Goal: Task Accomplishment & Management: Complete application form

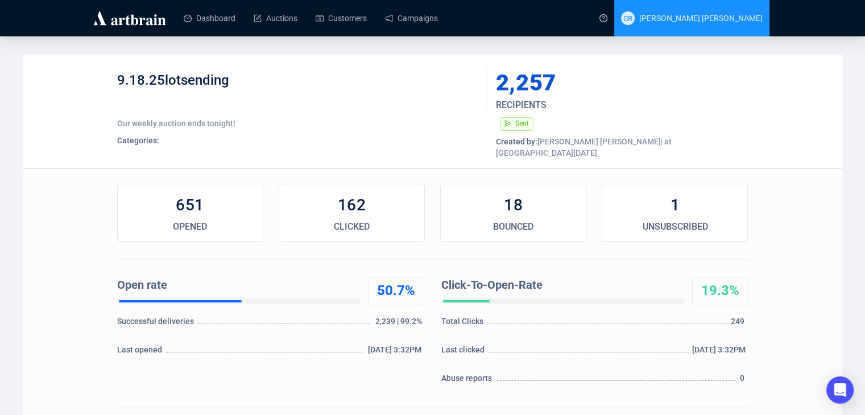
click at [716, 21] on span "[PERSON_NAME] [PERSON_NAME]" at bounding box center [700, 18] width 123 height 9
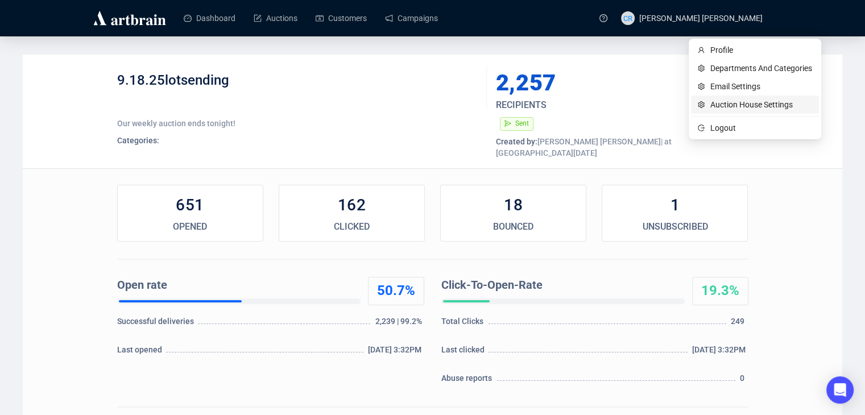
click at [714, 110] on span "Auction House Settings" at bounding box center [761, 104] width 102 height 13
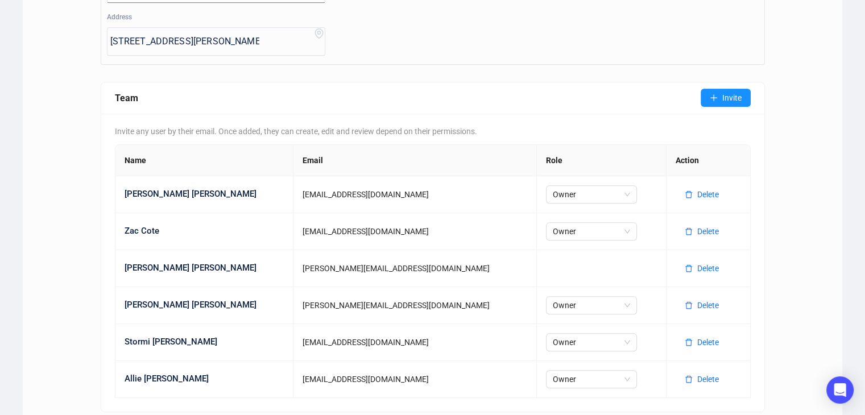
scroll to position [398, 0]
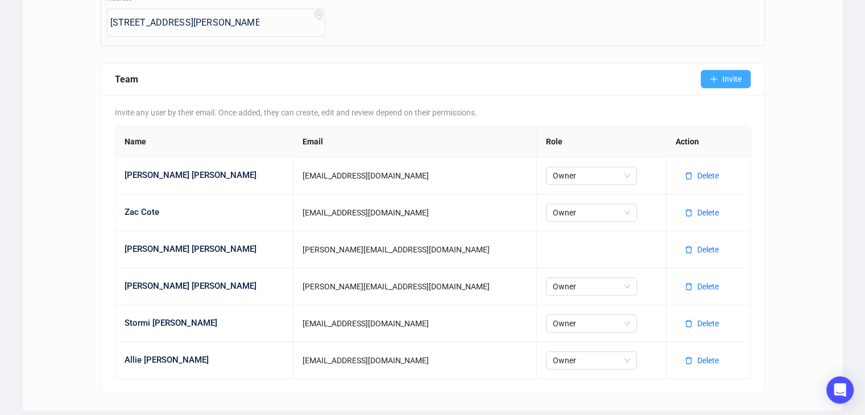
click at [722, 76] on span "Invite" at bounding box center [731, 79] width 19 height 13
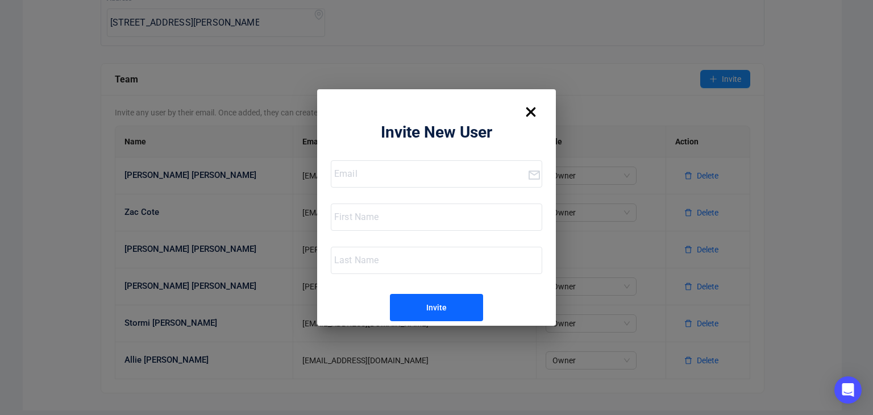
click at [396, 177] on input "email" at bounding box center [430, 174] width 193 height 18
click at [348, 173] on input "[PERSON_NAME][EMAIL_ADDRESS][DOMAIN_NAME]" at bounding box center [430, 174] width 193 height 18
type input "[EMAIL_ADDRESS][DOMAIN_NAME]"
type input "[PERSON_NAME]"
click at [339, 257] on input "[PERSON_NAME]" at bounding box center [438, 260] width 208 height 18
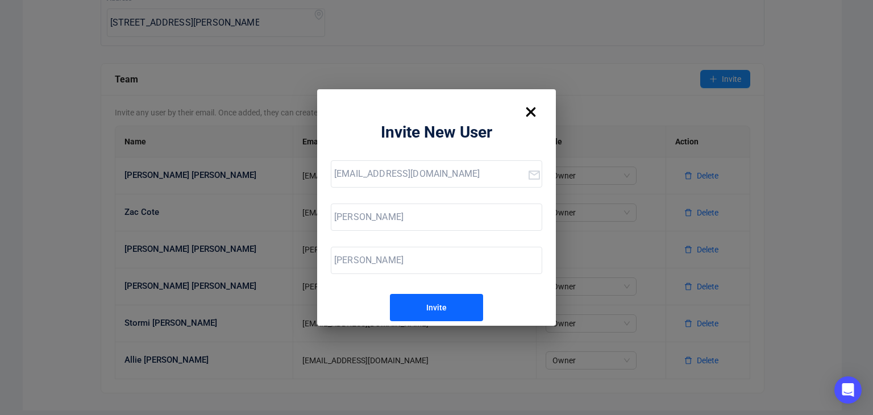
type input "[PERSON_NAME]"
click at [338, 296] on div "[EMAIL_ADDRESS][DOMAIN_NAME] [PERSON_NAME] Invite" at bounding box center [436, 240] width 211 height 163
drag, startPoint x: 401, startPoint y: 123, endPoint x: 398, endPoint y: 184, distance: 61.5
click at [398, 184] on div "Invite New User [EMAIL_ADDRESS][DOMAIN_NAME] [PERSON_NAME] Invite" at bounding box center [436, 207] width 239 height 237
drag, startPoint x: 414, startPoint y: 101, endPoint x: 327, endPoint y: 152, distance: 101.7
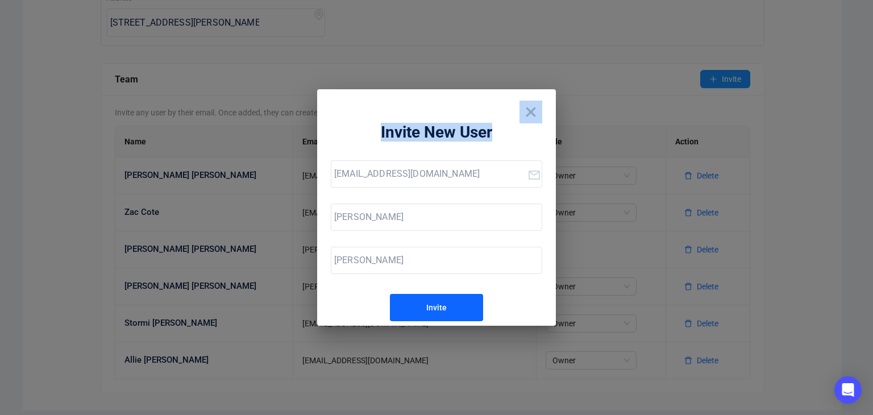
click at [327, 152] on div "Invite New User [EMAIL_ADDRESS][DOMAIN_NAME] [PERSON_NAME] Invite" at bounding box center [436, 207] width 239 height 237
click at [365, 124] on div "Invite New User" at bounding box center [436, 132] width 211 height 18
click at [386, 178] on input "[EMAIL_ADDRESS][DOMAIN_NAME]" at bounding box center [430, 174] width 193 height 18
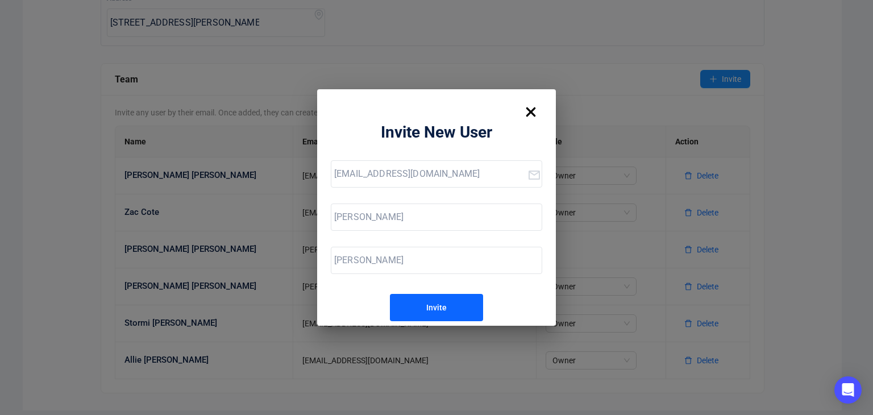
click at [528, 107] on img at bounding box center [531, 112] width 23 height 23
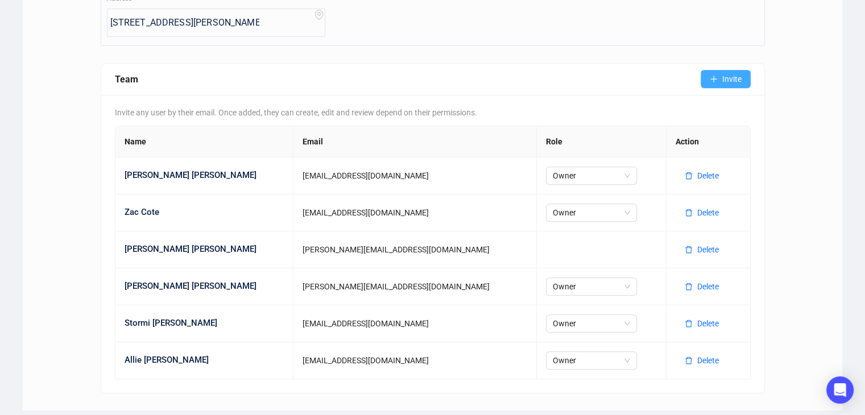
click at [729, 78] on span "Invite" at bounding box center [731, 79] width 19 height 13
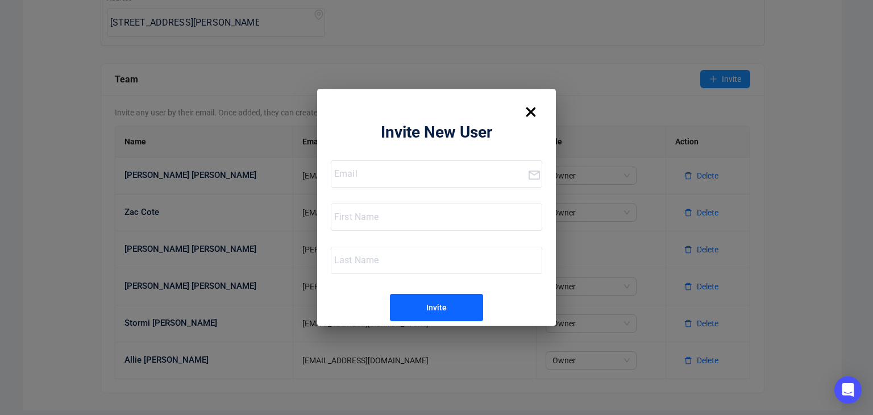
click at [392, 164] on div at bounding box center [429, 174] width 196 height 26
paste input "[EMAIL_ADDRESS][DOMAIN_NAME]"
type input "[EMAIL_ADDRESS][DOMAIN_NAME]"
click at [380, 214] on input "text" at bounding box center [438, 217] width 208 height 18
type input "[PERSON_NAME]"
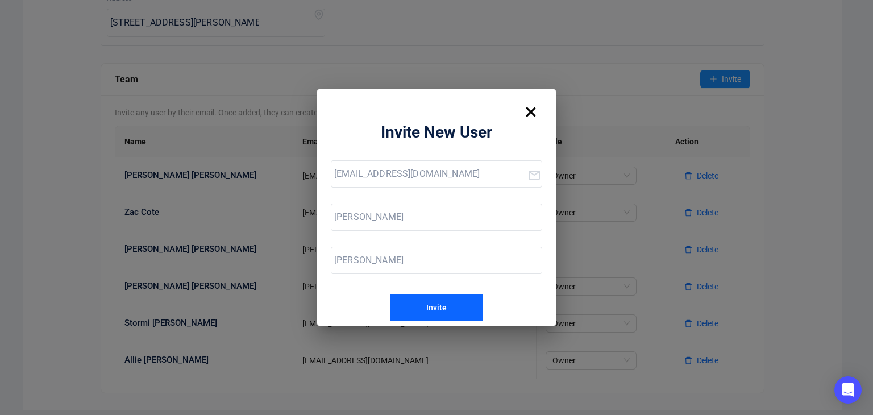
type input "[PERSON_NAME]"
click at [515, 304] on div "[EMAIL_ADDRESS][DOMAIN_NAME] [PERSON_NAME] Invite" at bounding box center [436, 240] width 211 height 163
click at [455, 301] on button "Invite" at bounding box center [436, 307] width 93 height 27
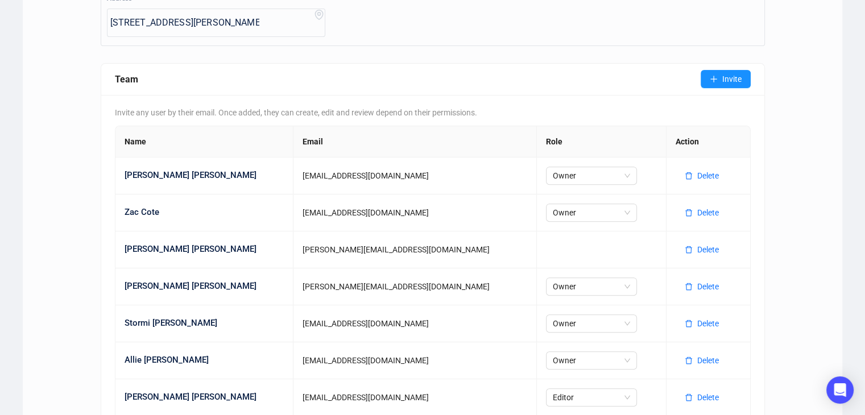
scroll to position [446, 0]
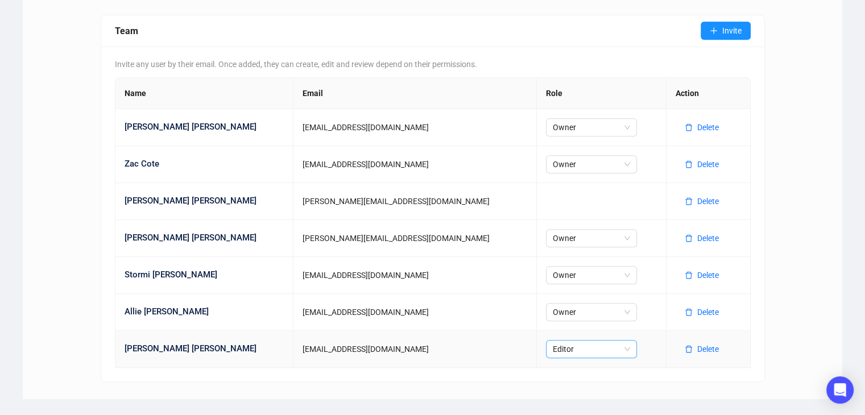
click at [553, 349] on span "Editor" at bounding box center [591, 349] width 77 height 17
click at [524, 269] on div "Owner" at bounding box center [512, 270] width 73 height 13
click at [808, 300] on div "Auction House Settings Departments/Categories Email Settings API Keys AI Auctio…" at bounding box center [432, 3] width 819 height 791
